Goal: Task Accomplishment & Management: Use online tool/utility

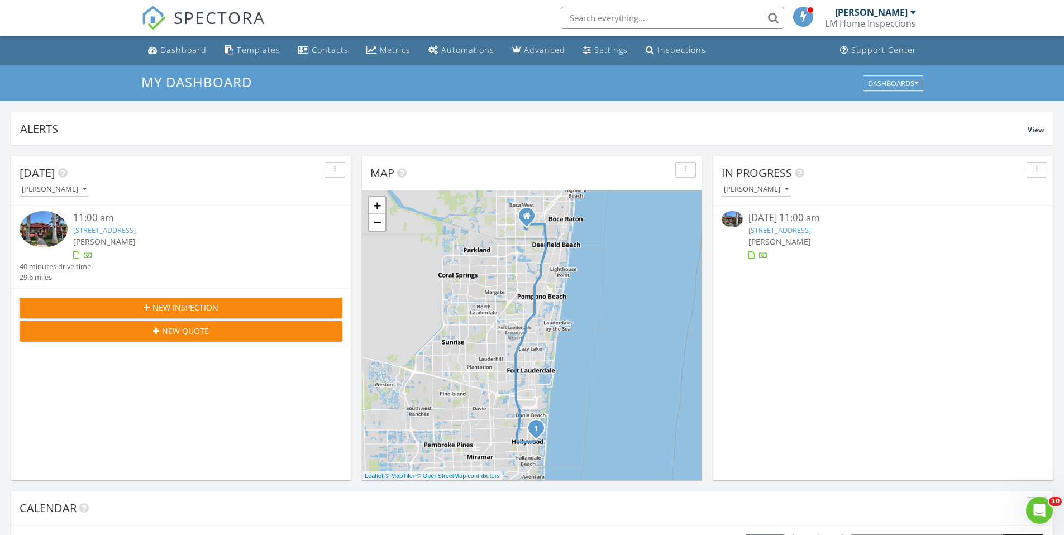
click at [793, 231] on link "1323 Hollywood Blvd, Hollywood, FL 33019" at bounding box center [780, 230] width 63 height 10
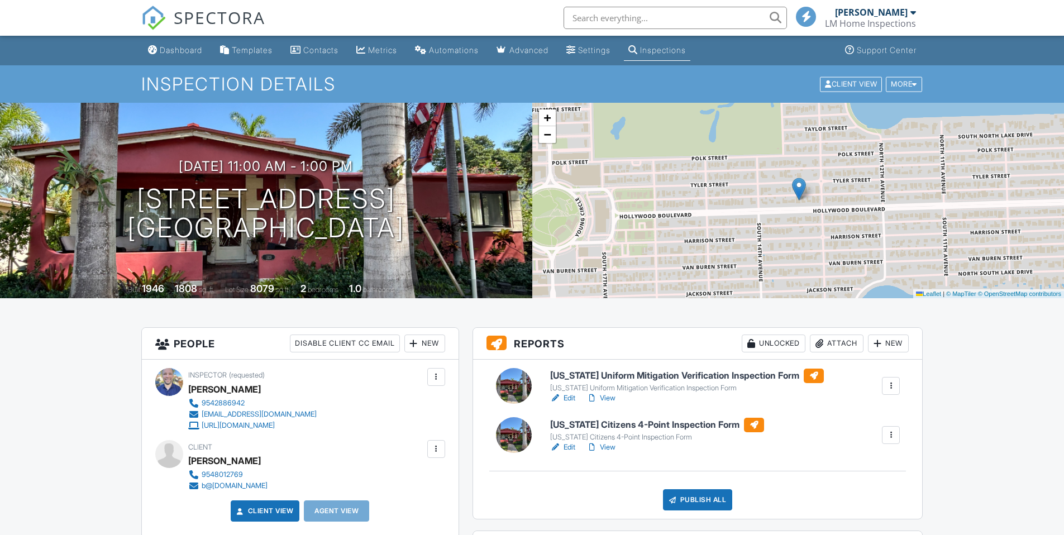
click at [846, 344] on div "Attach" at bounding box center [837, 344] width 54 height 18
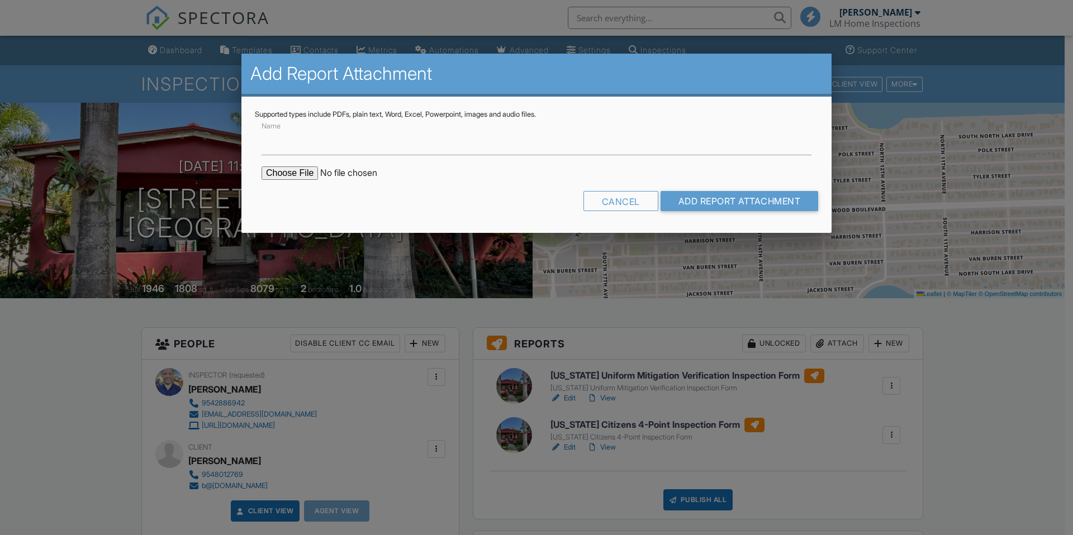
click at [294, 172] on input "file" at bounding box center [356, 172] width 190 height 13
type input "C:\fakepath\BuildFaxReport_20250828145353997121-MP1M0I-766303922.pdf"
click at [696, 206] on input "Add Report Attachment" at bounding box center [739, 201] width 158 height 20
